Goal: Task Accomplishment & Management: Use online tool/utility

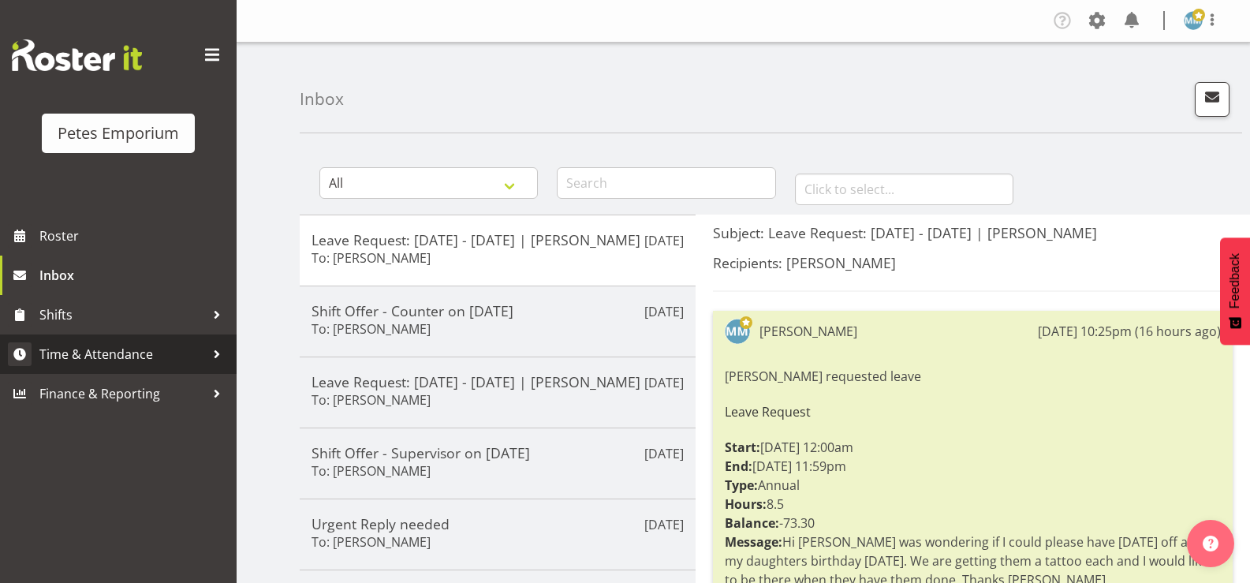
click at [131, 348] on span "Time & Attendance" at bounding box center [122, 354] width 166 height 24
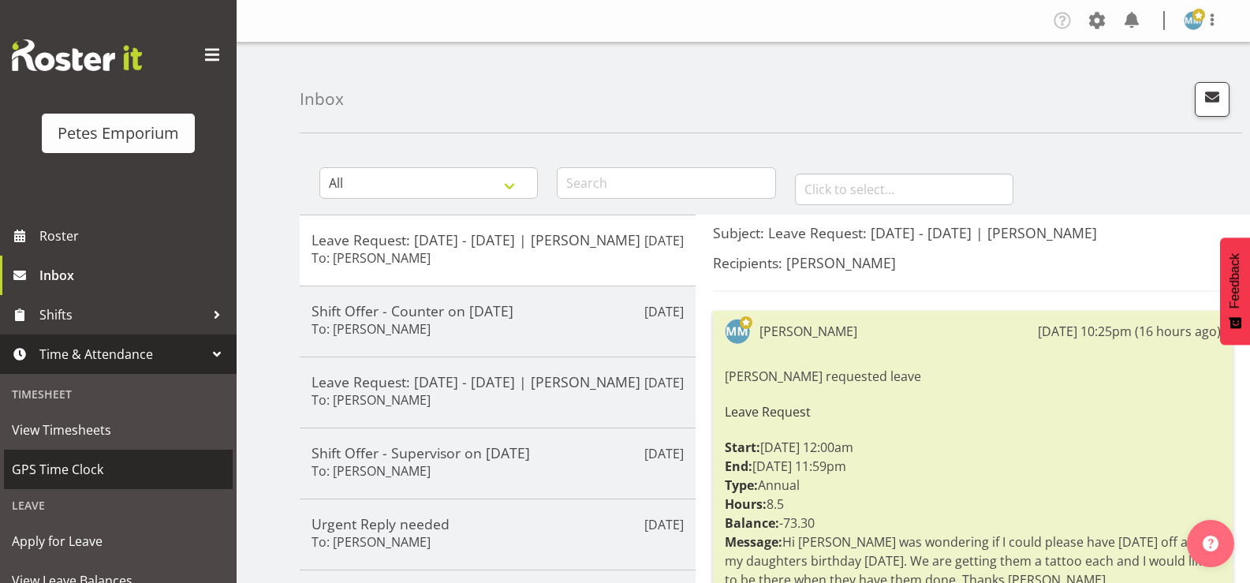
click at [91, 471] on span "GPS Time Clock" at bounding box center [118, 469] width 213 height 24
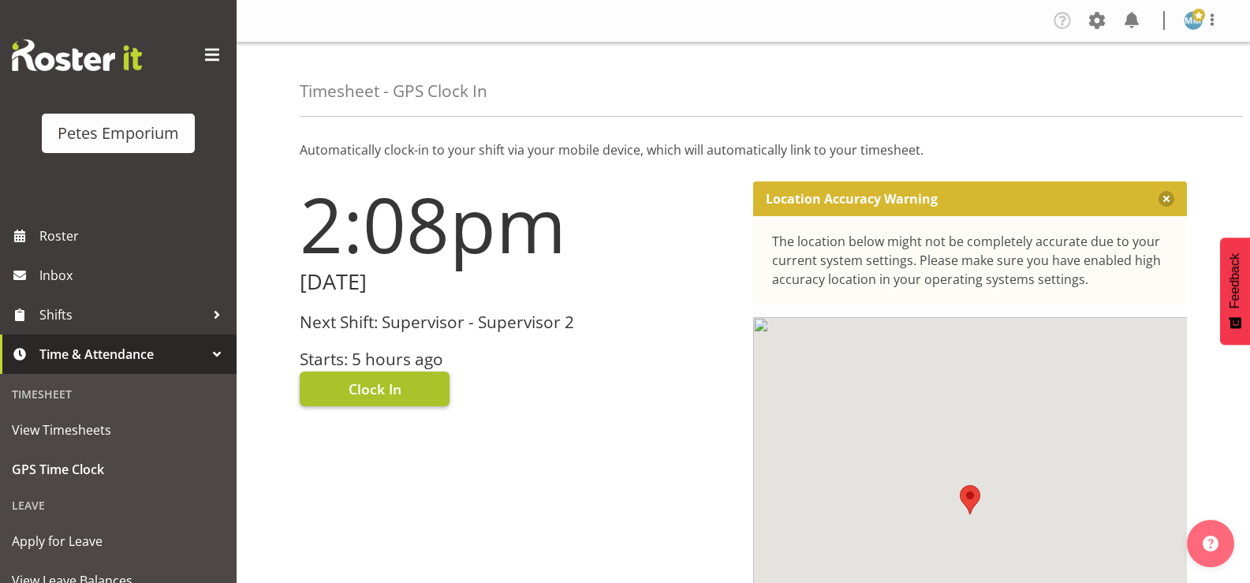
click at [370, 391] on span "Clock In" at bounding box center [374, 388] width 53 height 20
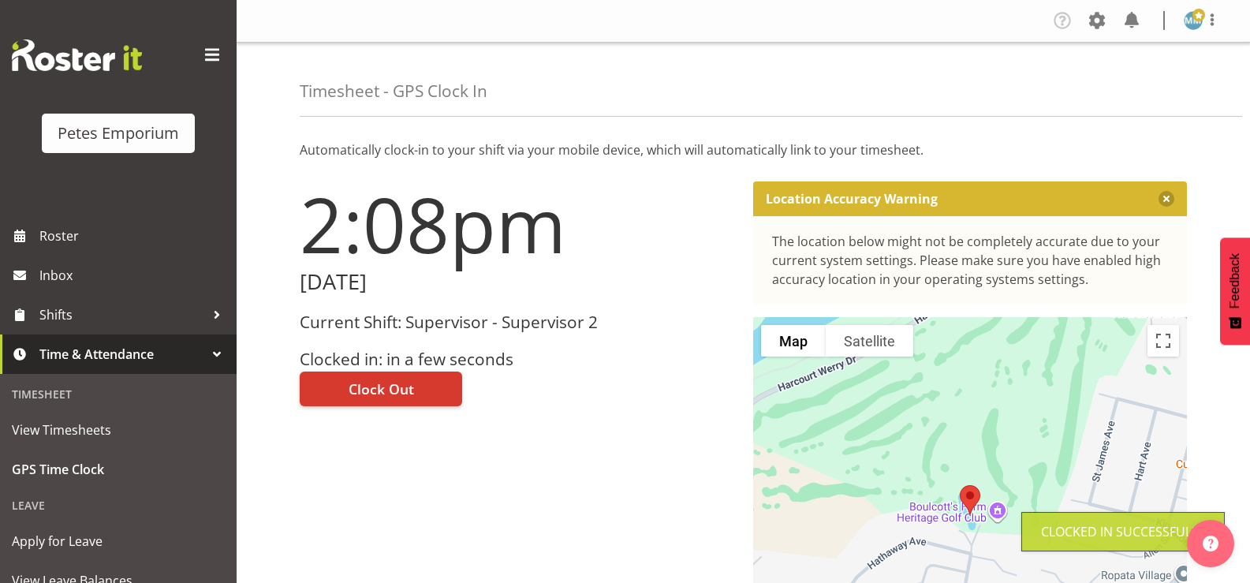
click at [1194, 29] on img at bounding box center [1192, 20] width 19 height 19
click at [1121, 91] on link "Log Out" at bounding box center [1145, 83] width 151 height 28
